Goal: Task Accomplishment & Management: Manage account settings

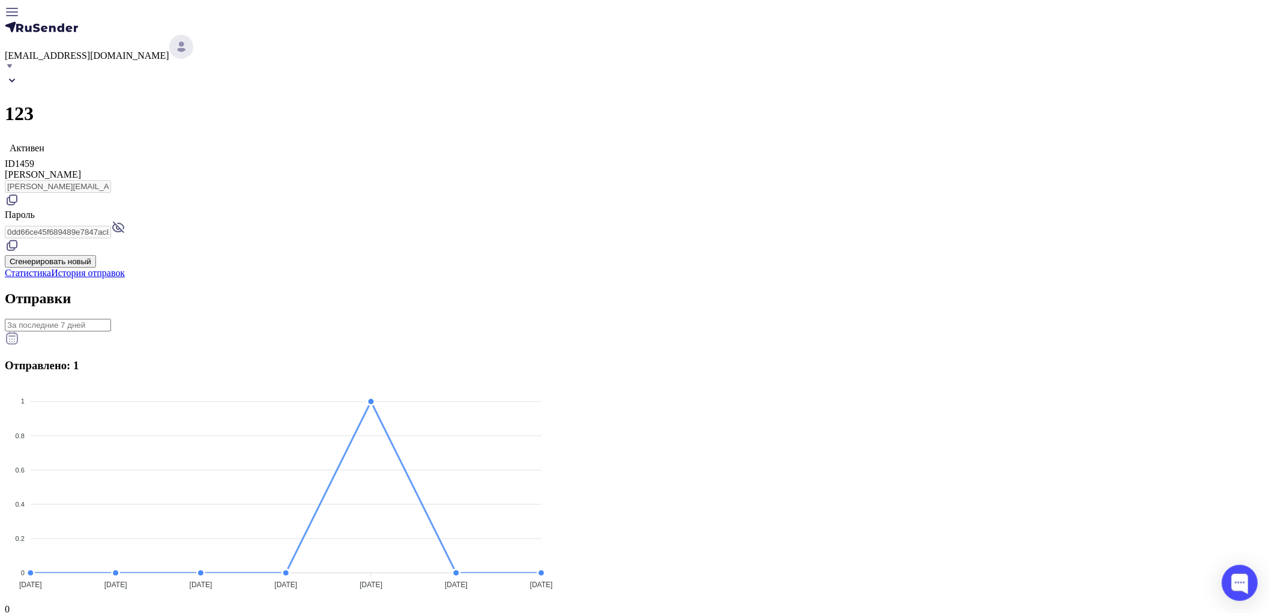
drag, startPoint x: 509, startPoint y: 106, endPoint x: 502, endPoint y: 109, distance: 7.5
click at [502, 138] on div "Активен ID 1459" at bounding box center [635, 153] width 1260 height 31
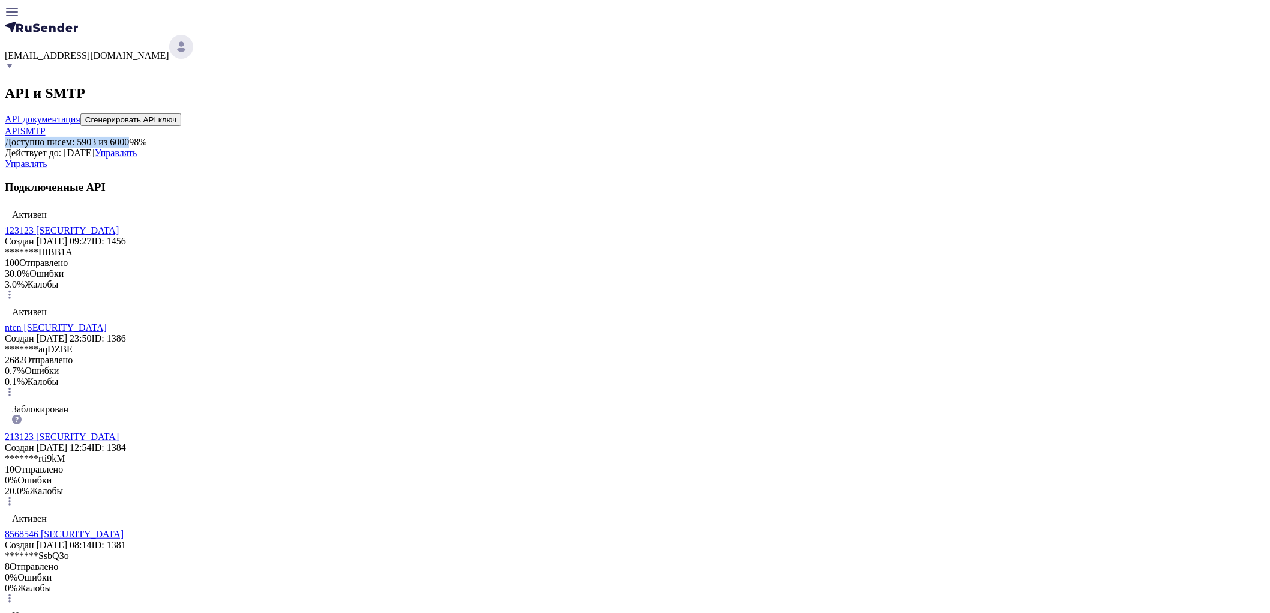
drag, startPoint x: 577, startPoint y: 181, endPoint x: 392, endPoint y: 185, distance: 184.9
click at [169, 50] on span "[EMAIL_ADDRESS][DOMAIN_NAME]" at bounding box center [87, 55] width 164 height 10
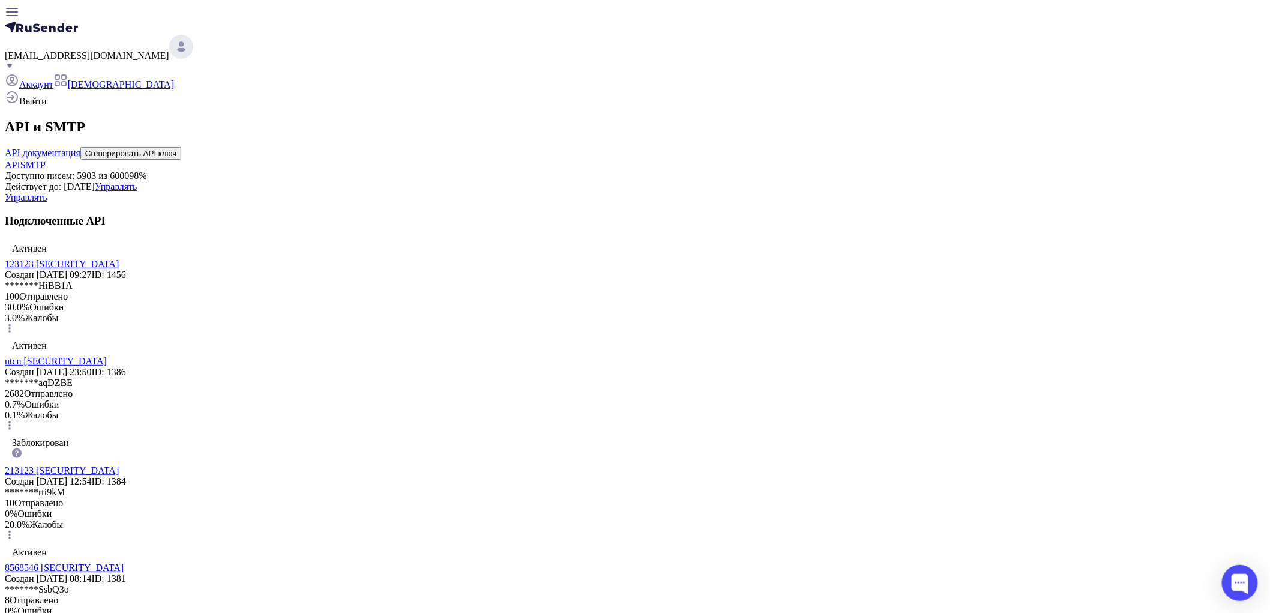
click at [174, 79] on span "Тарифы" at bounding box center [121, 84] width 106 height 10
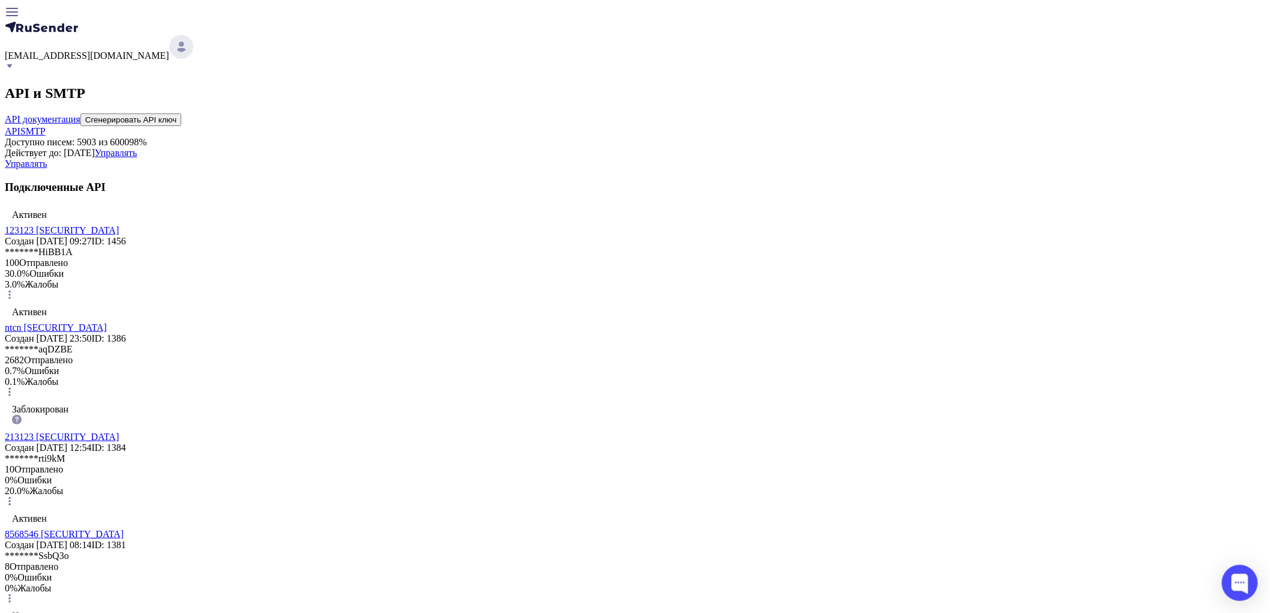
click at [46, 129] on link "SMTP" at bounding box center [32, 131] width 25 height 10
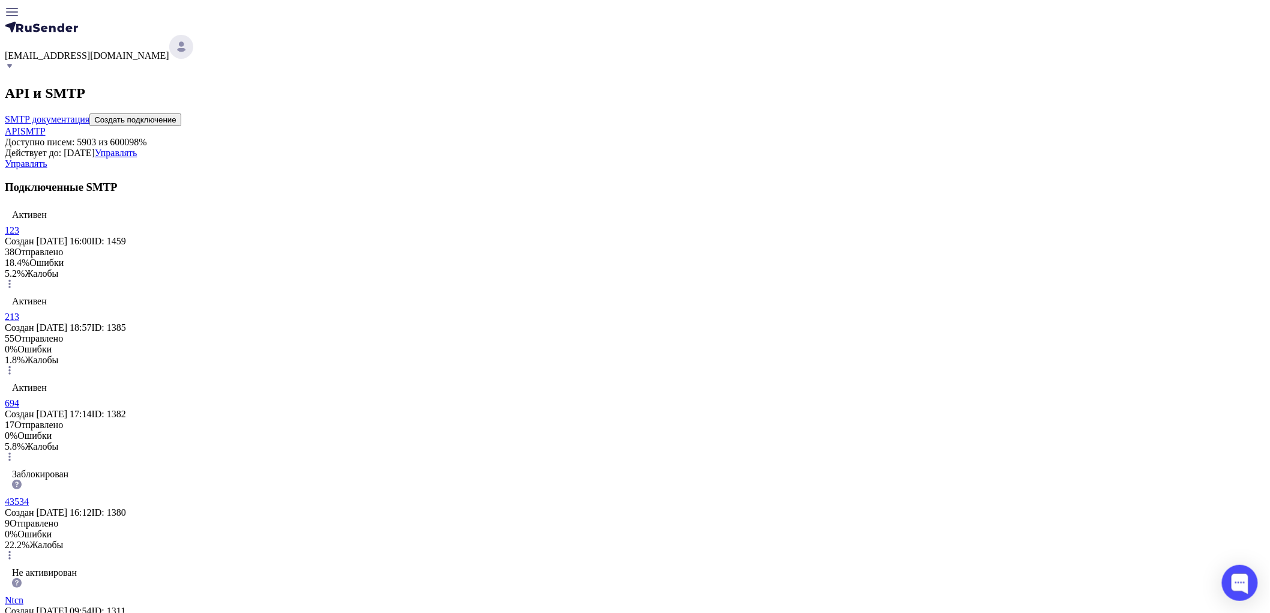
click at [19, 235] on link "123" at bounding box center [12, 230] width 14 height 10
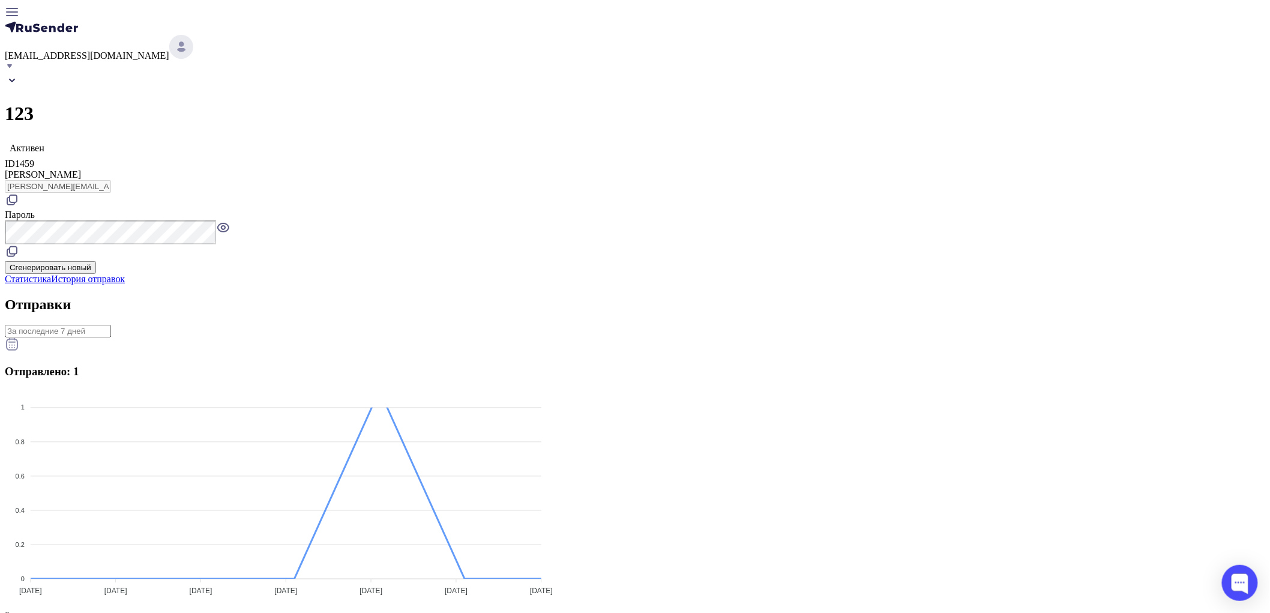
click at [229, 223] on icon at bounding box center [223, 227] width 11 height 8
click at [19, 244] on icon at bounding box center [12, 251] width 14 height 14
